Goal: Navigation & Orientation: Find specific page/section

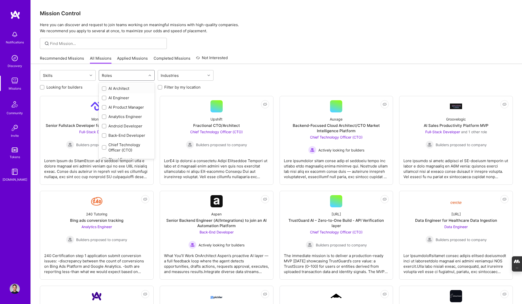
click at [119, 76] on div "Roles" at bounding box center [123, 75] width 48 height 10
click at [121, 107] on div "AI Product Manager" at bounding box center [127, 107] width 50 height 5
checkbox input "true"
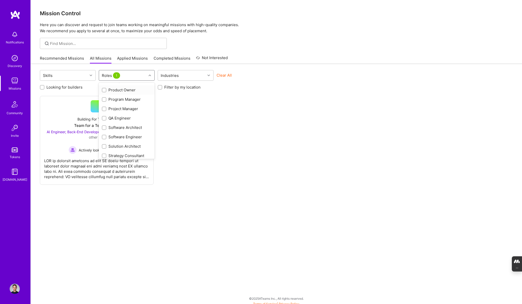
scroll to position [229, 0]
click at [122, 101] on div "Product Owner" at bounding box center [127, 100] width 50 height 5
checkbox input "true"
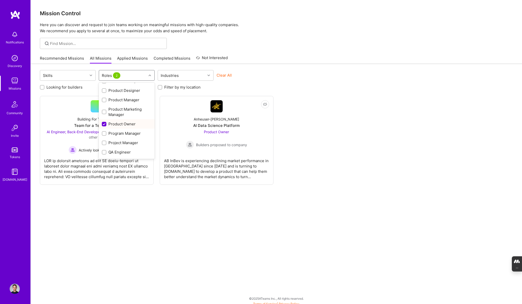
scroll to position [201, 0]
click at [118, 103] on div "Product Manager" at bounding box center [127, 104] width 50 height 5
checkbox input "true"
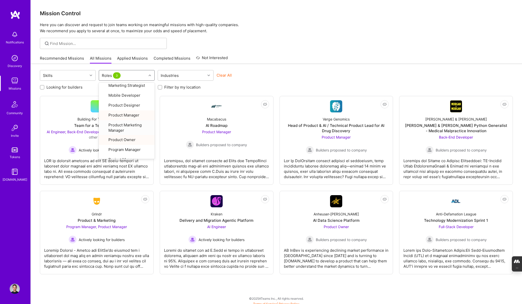
click at [354, 50] on div "Mission Control Here you can discover and request to join teams working on mean…" at bounding box center [277, 154] width 492 height 308
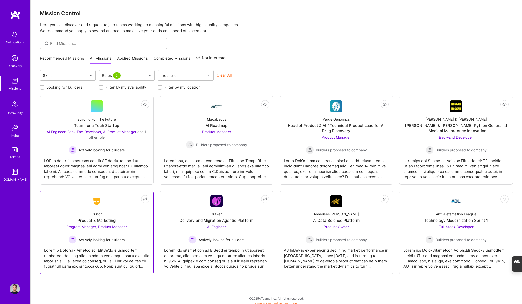
click at [113, 229] on div "Program Manager, Product Manager Actively looking for builders" at bounding box center [96, 234] width 61 height 20
